Goal: Task Accomplishment & Management: Complete application form

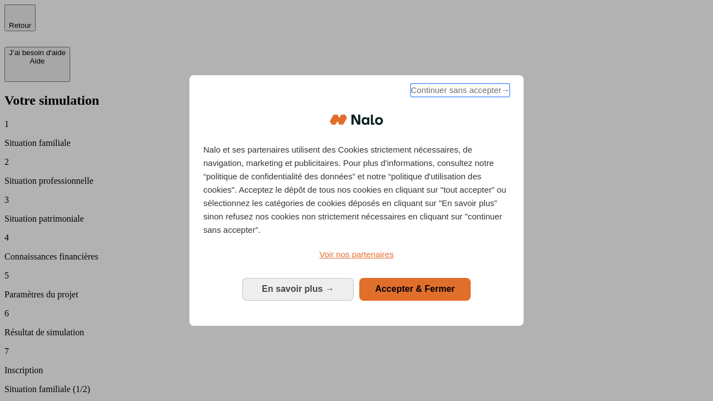
click at [459, 92] on span "Continuer sans accepter →" at bounding box center [460, 90] width 99 height 13
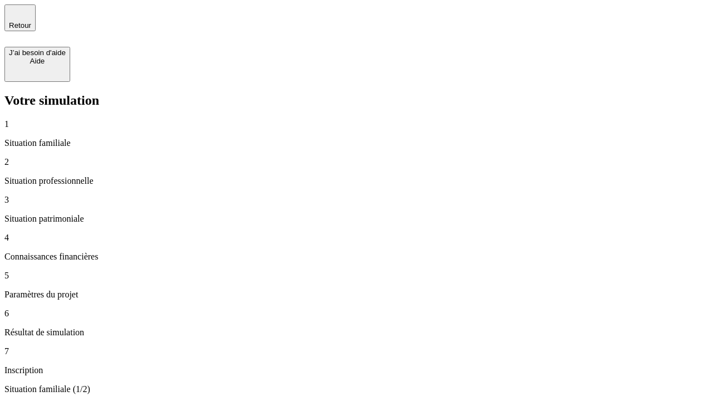
type input "70 000"
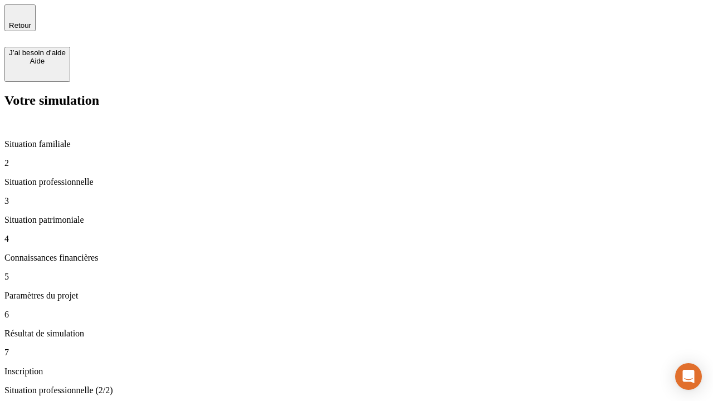
type input "1 000"
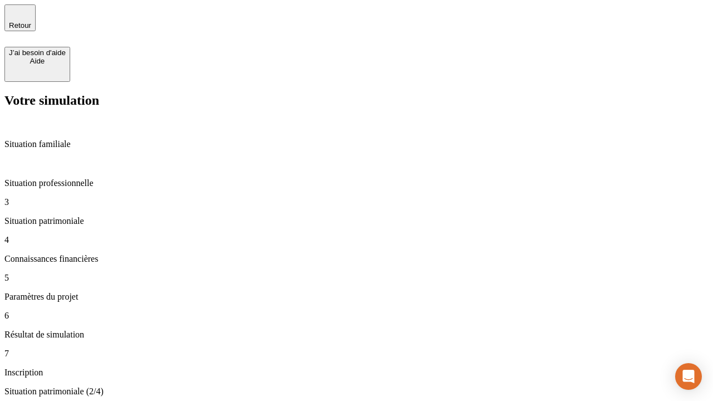
type input "800"
type input "6"
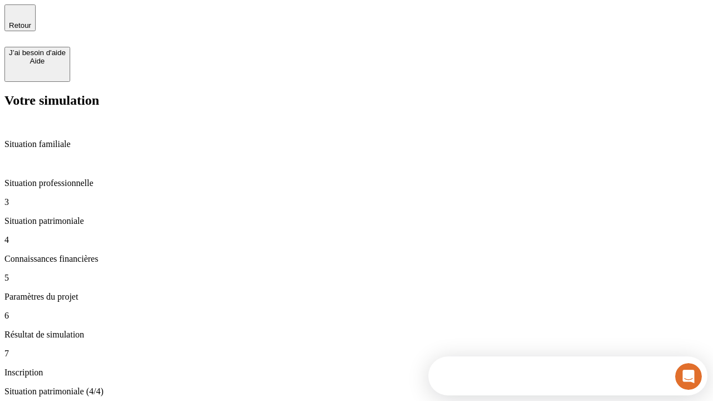
type input "400"
type input "3"
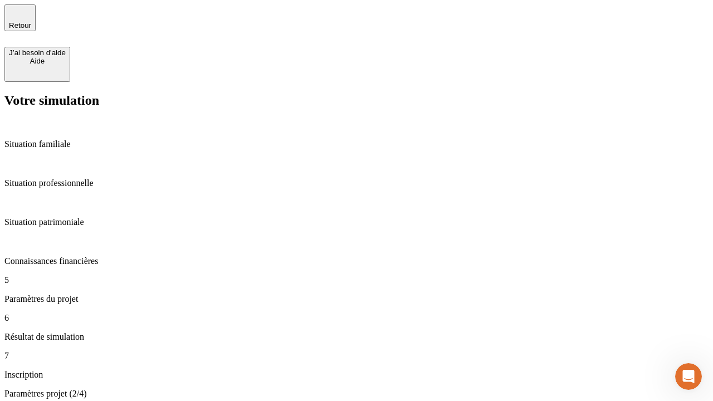
type input "35"
type input "500"
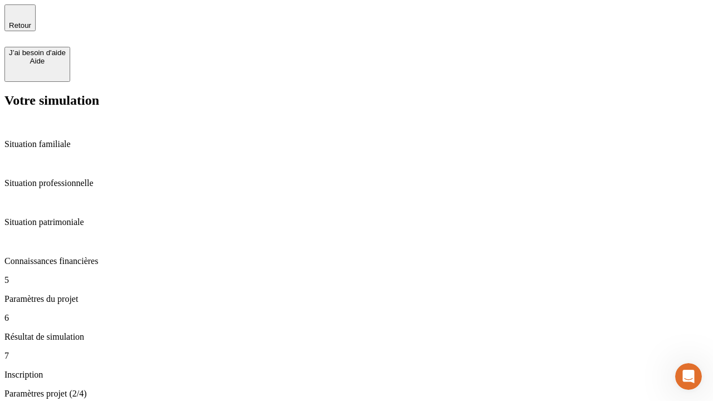
type input "640"
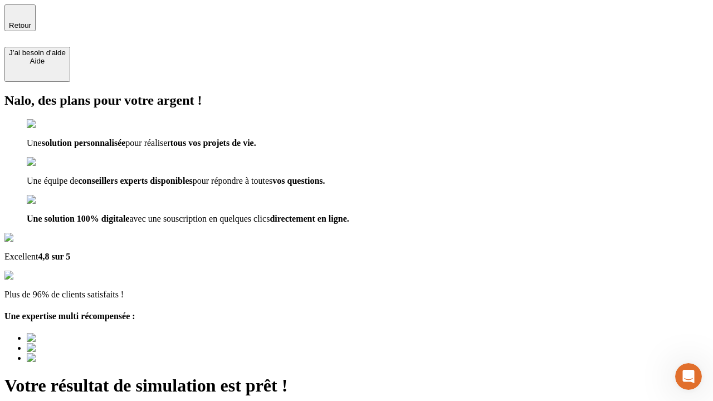
type input "[EMAIL_ADDRESS][DOMAIN_NAME]"
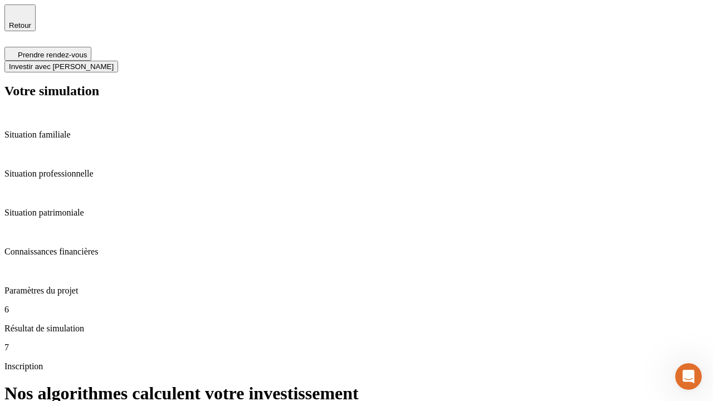
scroll to position [4, 0]
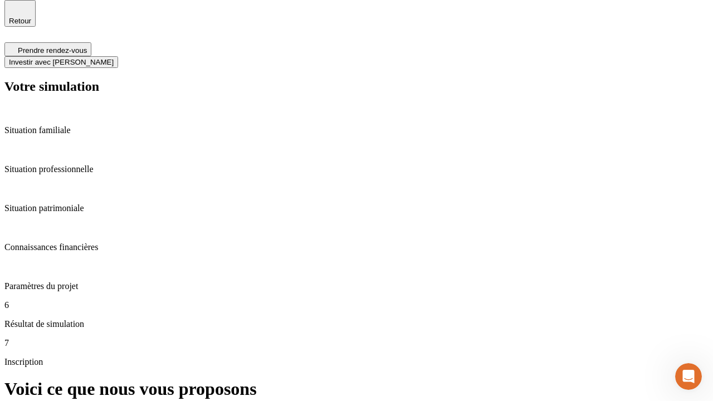
click at [114, 58] on span "Investir avec [PERSON_NAME]" at bounding box center [61, 62] width 105 height 8
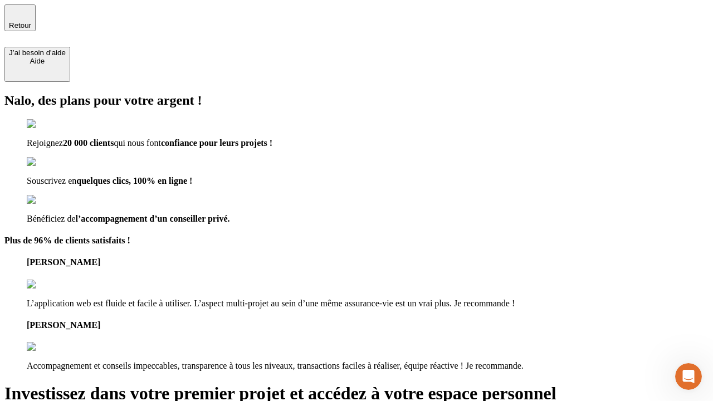
type input "[EMAIL_ADDRESS][DOMAIN_NAME]"
